Goal: Transaction & Acquisition: Purchase product/service

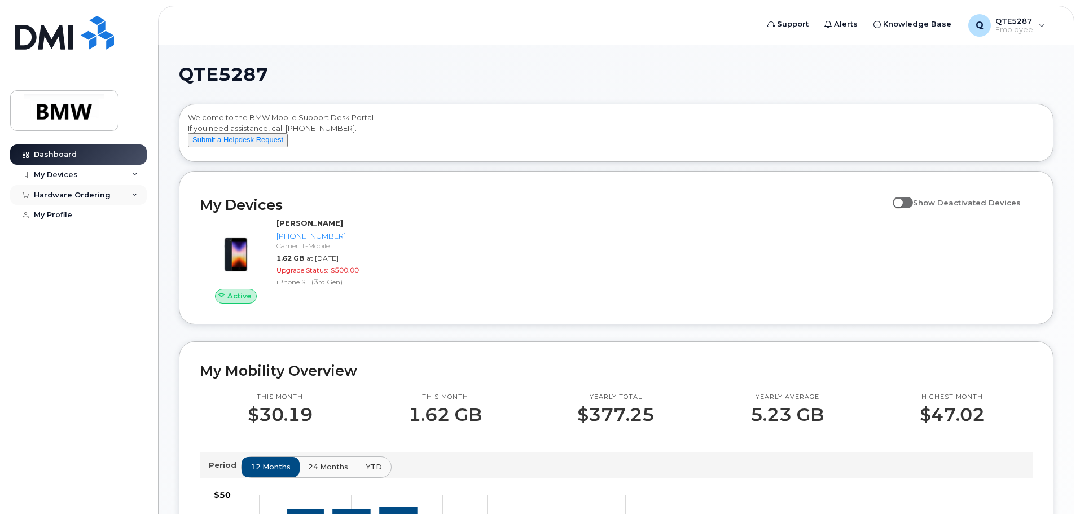
click at [73, 196] on div "Hardware Ordering" at bounding box center [72, 195] width 77 height 9
click at [63, 227] on link "New Order" at bounding box center [88, 236] width 117 height 21
click at [62, 235] on div "New Order" at bounding box center [60, 237] width 43 height 10
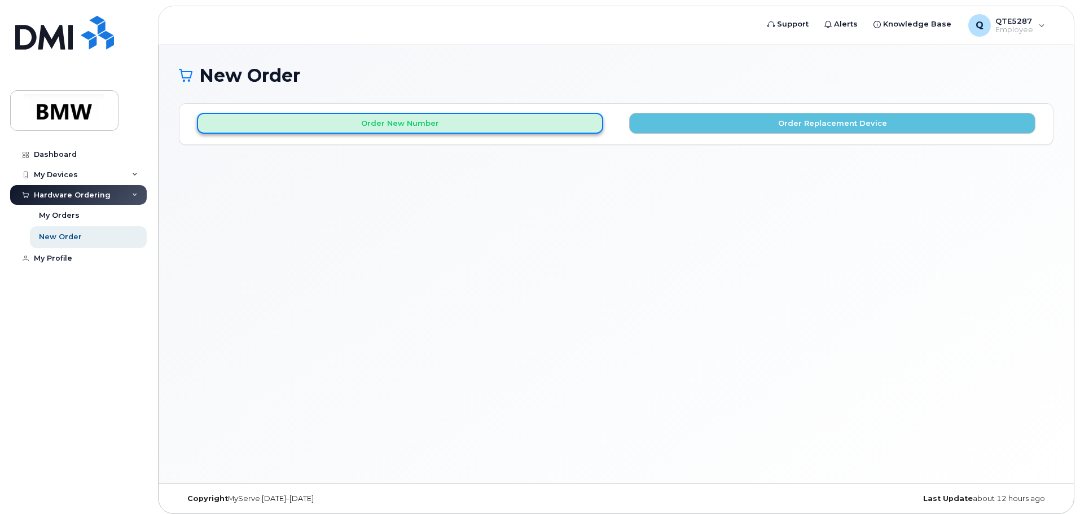
click at [548, 121] on button "Order New Number" at bounding box center [400, 123] width 406 height 21
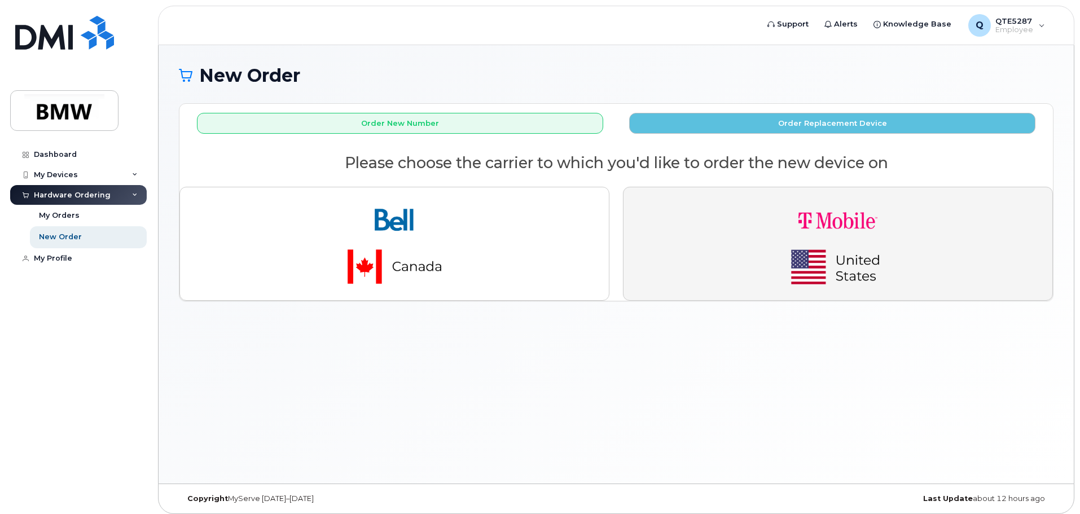
click at [736, 216] on button "button" at bounding box center [838, 244] width 430 height 114
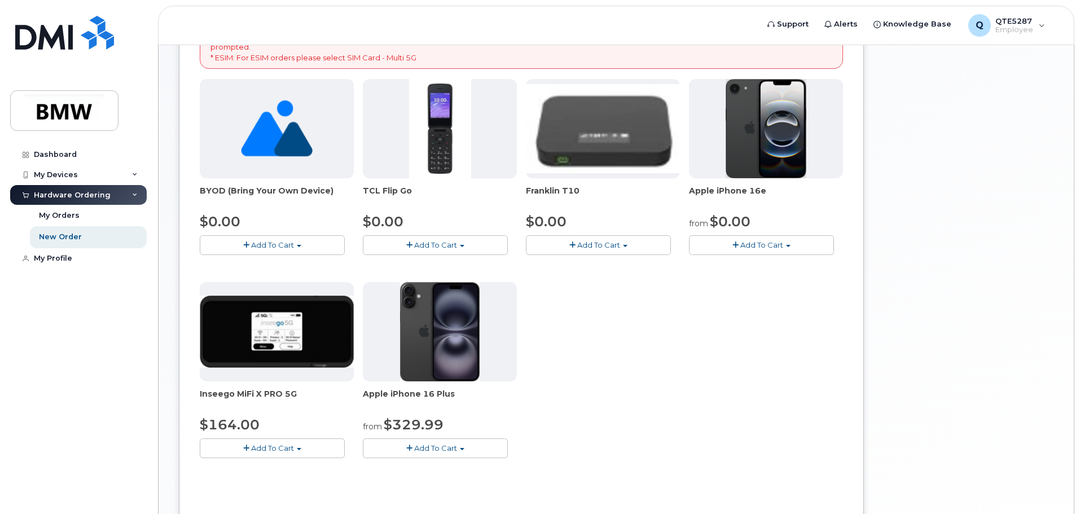
scroll to position [226, 0]
click at [287, 263] on div "BYOD (Bring Your Own Device) $0.00 Add To Cart $0.00 - Activation TCL Flip Go $…" at bounding box center [521, 278] width 643 height 397
